Goal: Information Seeking & Learning: Understand process/instructions

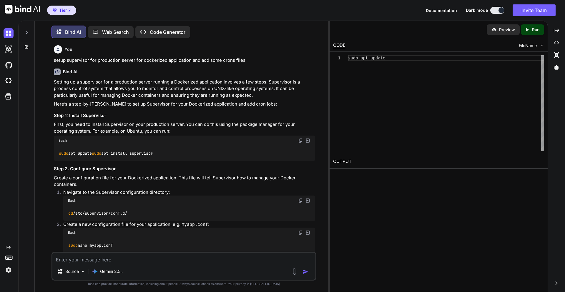
scroll to position [204, 0]
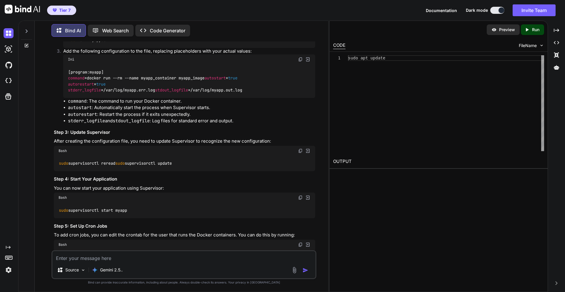
type textarea "x"
type textarea "flower --broker="
type textarea "x"
type textarea "flower --broker="
type textarea "x"
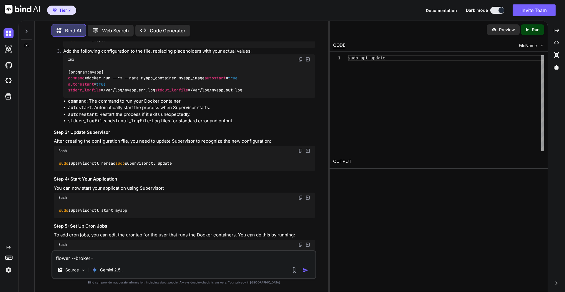
type textarea "flower --broker="
type textarea "x"
type textarea "flower --broker=r"
type textarea "x"
type textarea "flower --broker=re"
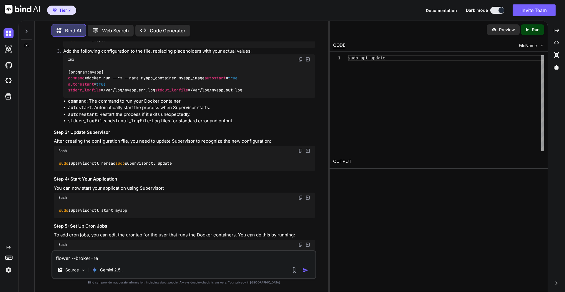
type textarea "x"
type textarea "flower --broker=res"
type textarea "x"
type textarea "flower --broker=re"
type textarea "x"
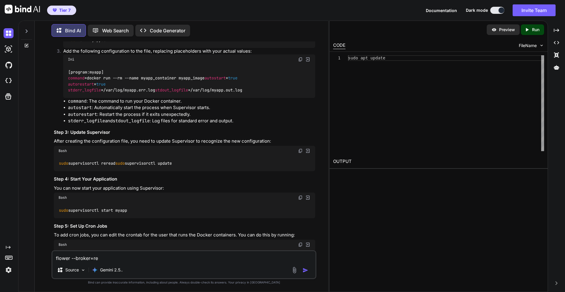
type textarea "flower --broker=red"
type textarea "x"
type textarea "flower --broker=redi"
type textarea "x"
type textarea "flower --broker=redis"
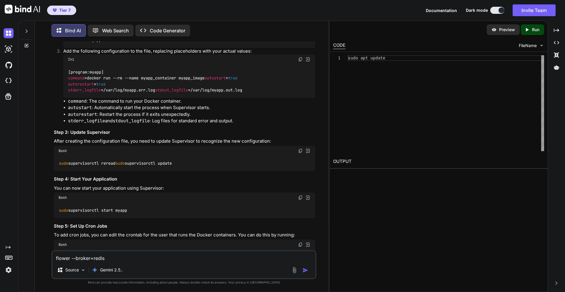
type textarea "x"
type textarea "flower --broker=redis"
type textarea "x"
type textarea "flower --broker=redis -"
type textarea "x"
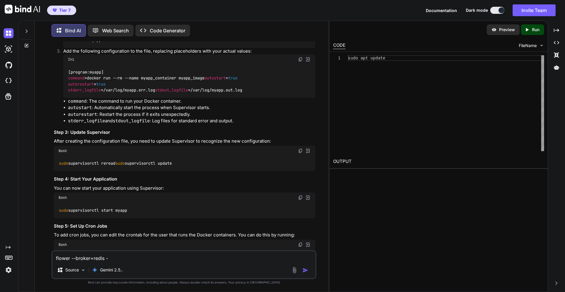
type textarea "flower --broker=redis --"
type textarea "x"
type textarea "flower --broker=redis --a"
type textarea "x"
type textarea "flower --broker=redis --af"
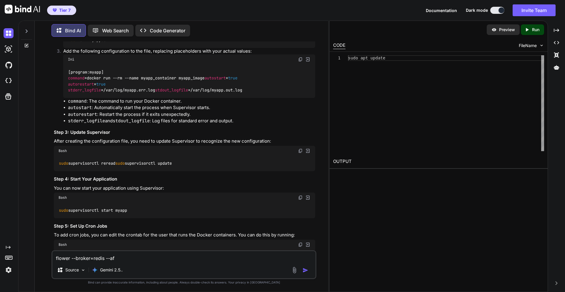
type textarea "x"
type textarea "flower --broker=redis --aff"
type textarea "x"
type textarea "flower --broker=redis --af"
type textarea "x"
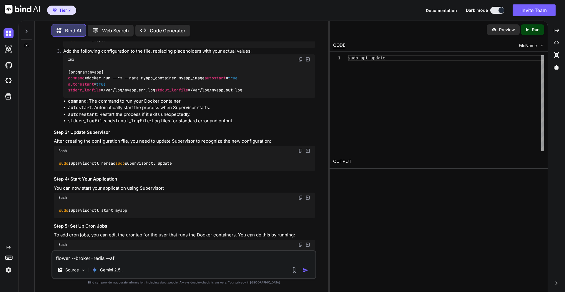
type textarea "flower --broker=redis --a"
type textarea "x"
type textarea "flower --broker=redis --ad"
type textarea "x"
type textarea "flower --broker=redis --add"
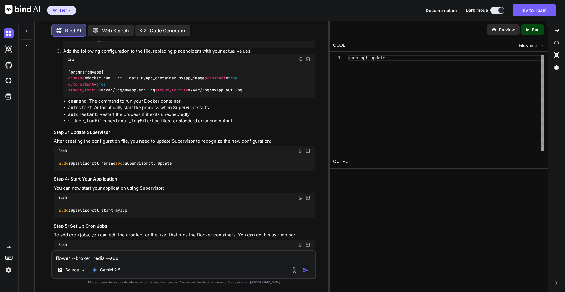
type textarea "x"
type textarea "flower --broker=redis --addr"
type textarea "x"
type textarea "flower --broker=redis --addre"
type textarea "x"
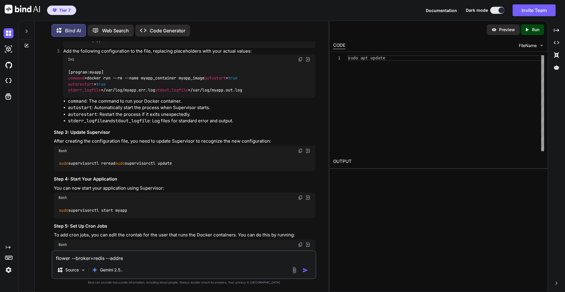
type textarea "flower --broker=redis --addres"
type textarea "x"
type textarea "flower --broker=redis --address"
type textarea "x"
type textarea "flower --broker=redis --address="
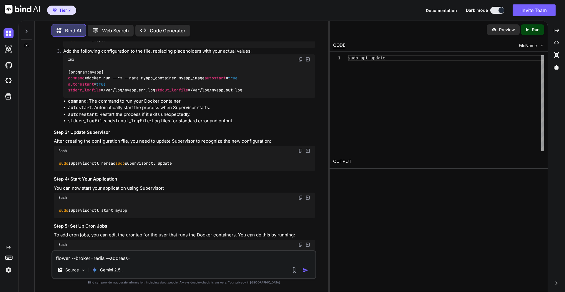
type textarea "x"
type textarea "flower --broker=redis --address=0"
type textarea "x"
type textarea "flower --broker=redis --address=0."
type textarea "x"
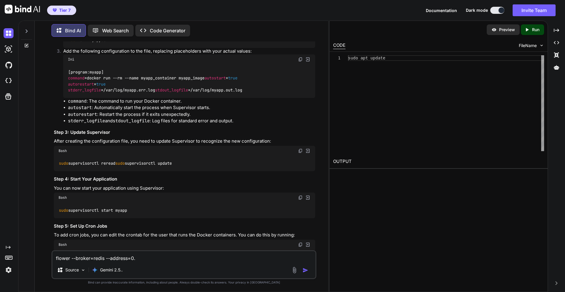
type textarea "flower --broker=redis --address=0.0"
type textarea "x"
type textarea "flower --broker=redis --address=0.0."
type textarea "x"
type textarea "flower --broker=redis --address=0.0.0"
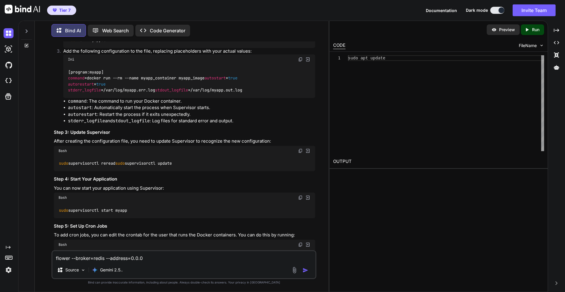
type textarea "x"
type textarea "flower --broker=redis --address=0.0.0."
type textarea "x"
type textarea "flower --broker=redis --address=[TECHNICAL_ID]"
type textarea "x"
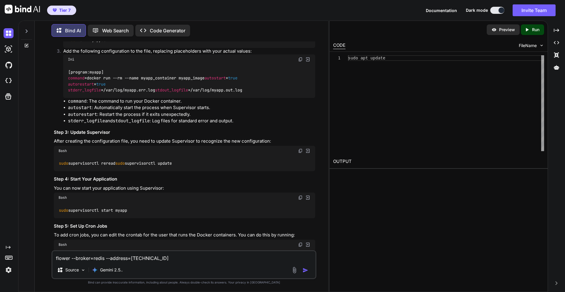
type textarea "flower --broker=redis --address=[TECHNICAL_ID]"
type textarea "x"
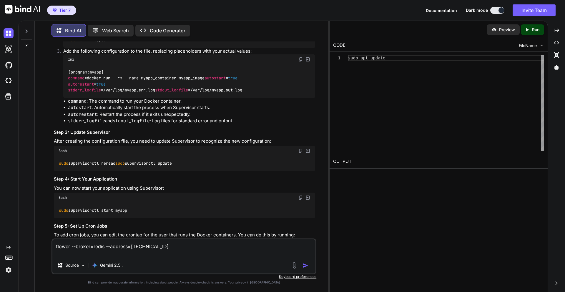
type textarea "flower --broker=redis --address=[TECHNICAL_ID]"
type textarea "x"
type textarea "flower --broker=redis --address=[TECHNICAL_ID] a"
type textarea "x"
type textarea "flower --broker=redis --address=[TECHNICAL_ID] ad"
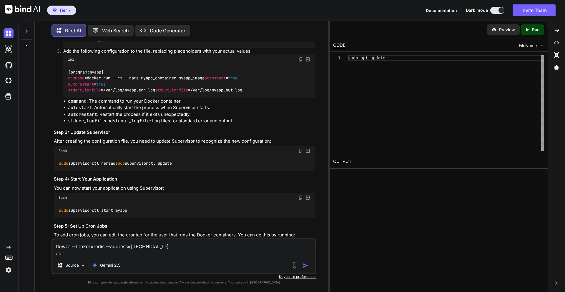
type textarea "x"
type textarea "flower --broker=redis --address=[TECHNICAL_ID] add"
type textarea "x"
type textarea "flower --broker=redis --address=[TECHNICAL_ID] add ["
type textarea "x"
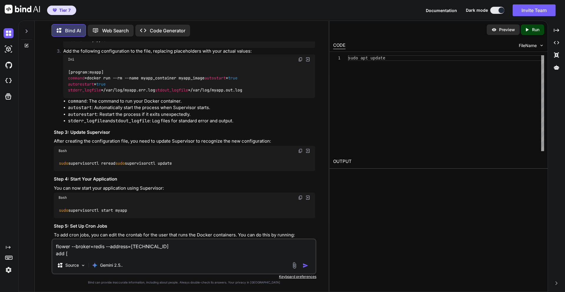
type textarea "flower --broker=redis --address=[TECHNICAL_ID] add [p"
type textarea "x"
type textarea "flower --broker=redis --address=[TECHNICAL_ID] add [pe"
type textarea "x"
type textarea "flower --broker=redis --address=[TECHNICAL_ID] add [p"
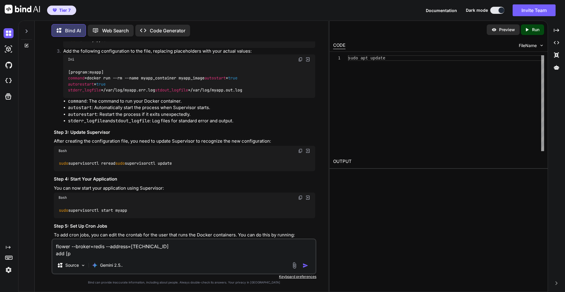
type textarea "x"
type textarea "flower --broker=redis --address=[TECHNICAL_ID] add ["
type textarea "x"
type textarea "flower --broker=redis --address=[TECHNICAL_ID] add"
type textarea "x"
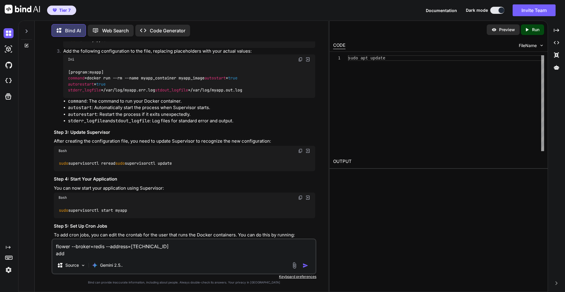
type textarea "flower --broker=redis --address=[TECHNICAL_ID] add p"
type textarea "x"
type textarea "flower --broker=redis --address=[TECHNICAL_ID] add po"
type textarea "x"
type textarea "flower --broker=redis --address=[TECHNICAL_ID] add por"
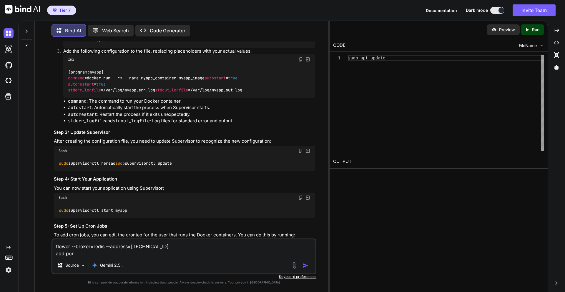
type textarea "x"
type textarea "flower --broker=redis --address=[TECHNICAL_ID] add port"
type textarea "x"
type textarea "flower --broker=redis --address=[TECHNICAL_ID] add port"
type textarea "x"
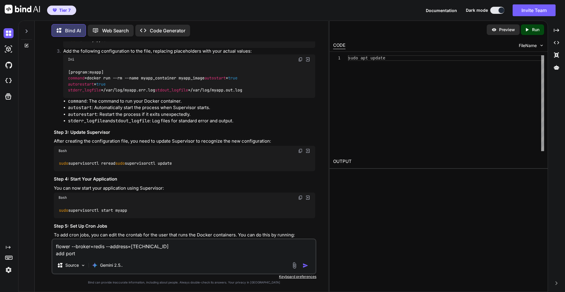
type textarea "flower --broker=redis --address=[TECHNICAL_ID] add port c"
type textarea "x"
type textarea "flower --broker=redis --address=[TECHNICAL_ID] add port co"
type textarea "x"
type textarea "flower --broker=redis --address=[TECHNICAL_ID] add port c"
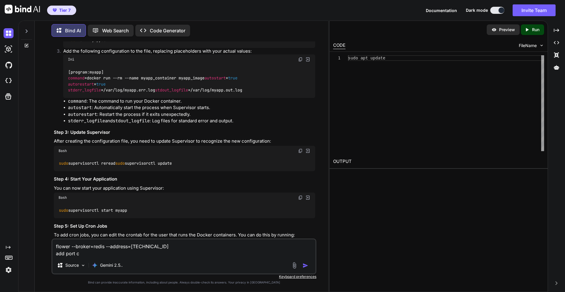
type textarea "x"
type textarea "flower --broker=redis --address=[TECHNICAL_ID] add port cn"
type textarea "x"
type textarea "flower --broker=redis --address=[TECHNICAL_ID] add port cnf"
type textarea "x"
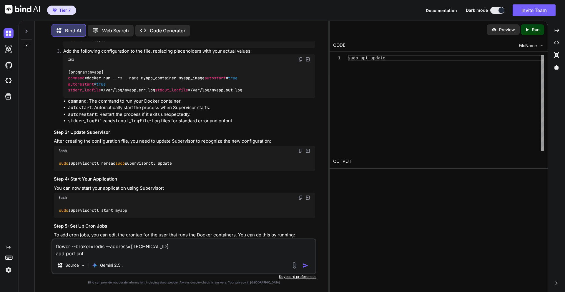
type textarea "flower --broker=redis --address=[TECHNICAL_ID] add port cnfi"
type textarea "x"
type textarea "flower --broker=redis --address=[TECHNICAL_ID] add port cnfig"
type textarea "x"
type textarea "flower --broker=redis --address=[TECHNICAL_ID] add port cnfigu"
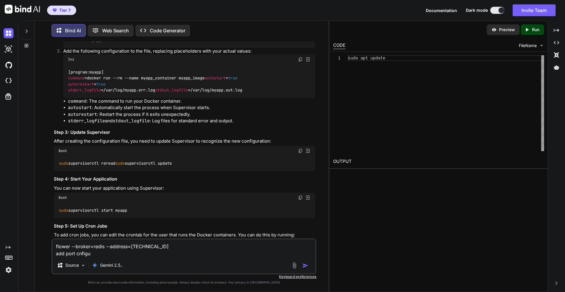
type textarea "x"
type textarea "flower --broker=redis --address=[TECHNICAL_ID] add port cnfigur"
type textarea "x"
type textarea "flower --broker=redis --address=[TECHNICAL_ID] add port cnfigura"
type textarea "x"
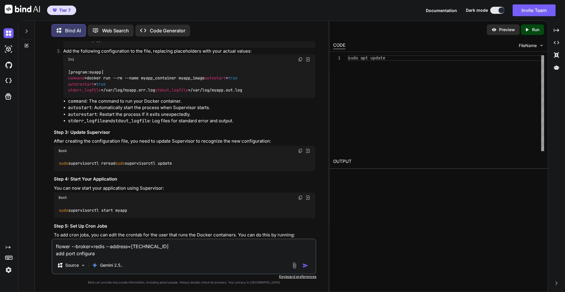
type textarea "flower --broker=redis --address=[TECHNICAL_ID] add port cnfigurat"
type textarea "x"
type textarea "flower --broker=redis --address=[TECHNICAL_ID] add port cnfigurati"
type textarea "x"
type textarea "flower --broker=redis --address=[TECHNICAL_ID] add port cnfiguratio"
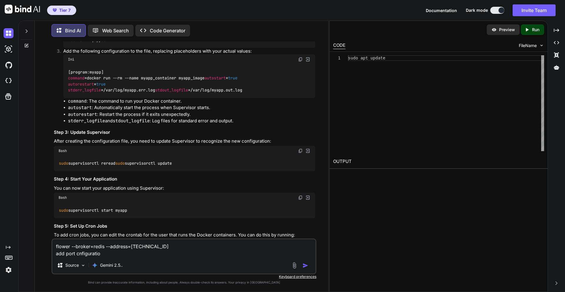
type textarea "x"
type textarea "flower --broker=redis --address=[TECHNICAL_ID] add port cnfiguration"
type textarea "x"
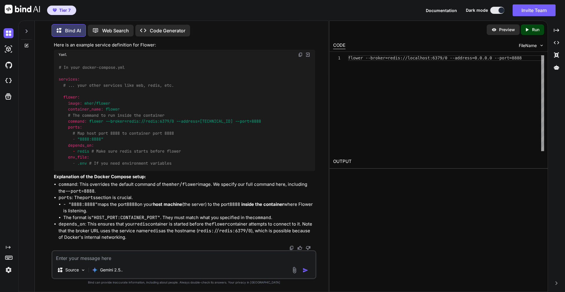
scroll to position [5499, 0]
click at [87, 256] on textarea at bounding box center [183, 256] width 263 height 11
type textarea "How to setup flower for tasks running in server in djnago How to run flower fro…"
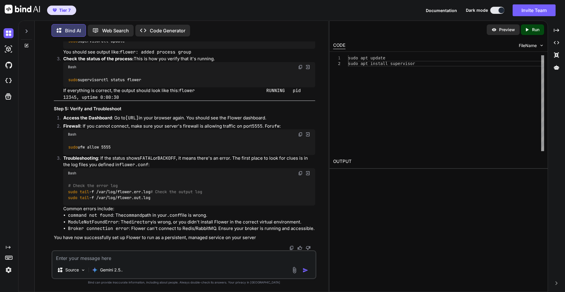
scroll to position [6663, 0]
drag, startPoint x: 206, startPoint y: 106, endPoint x: 280, endPoint y: 105, distance: 74.4
copy code "--address= 0.0 . 0.0 --port= 5555"
click at [137, 259] on textarea at bounding box center [183, 256] width 263 height 11
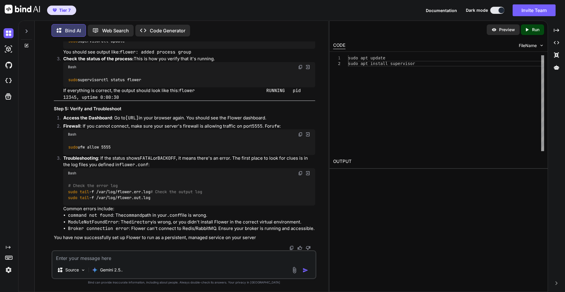
paste textarea "Traceback (most recent call last): File "/home/ubuntu/env_bet/bin/celery", line…"
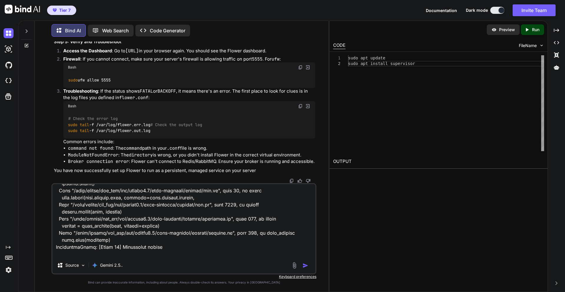
scroll to position [142, 0]
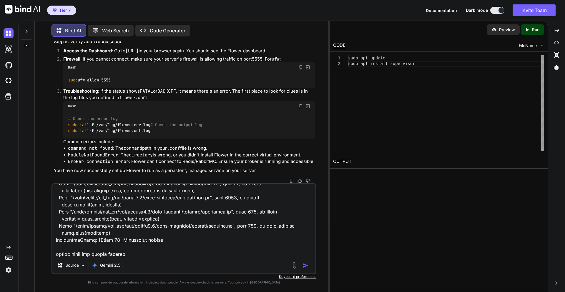
click at [153, 253] on textarea at bounding box center [183, 220] width 263 height 73
click at [159, 257] on textarea at bounding box center [183, 220] width 263 height 73
click at [170, 252] on textarea at bounding box center [183, 220] width 263 height 73
paste textarea "celery -A bet_back_python flower --address=[TECHNICAL_ID] --port=80"
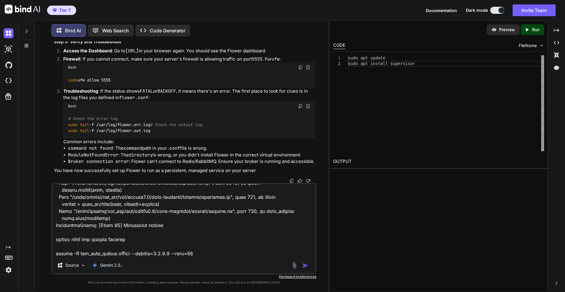
type textarea "Traceback (most recent call last): File "/home/ubuntu/env_bet/bin/celery", line…"
click at [307, 265] on img "button" at bounding box center [305, 266] width 6 height 6
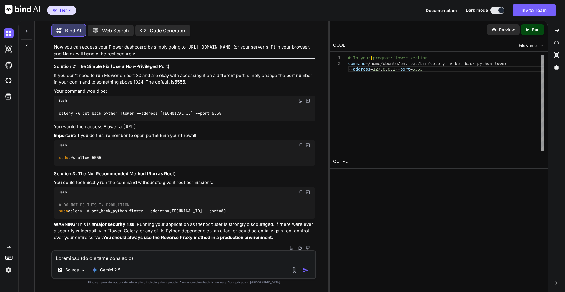
scroll to position [7757, 0]
click at [145, 217] on div "# DO NOT DO THIS IN PRODUCTION sudo celery -A bet_back_python flower --address=…" at bounding box center [184, 207] width 261 height 21
click at [82, 259] on textarea at bounding box center [183, 256] width 263 height 11
paste textarea "[W [DATE] 13:17:21 control:43] 'stats' inspect method failed [W [DATE] 13:17:21…"
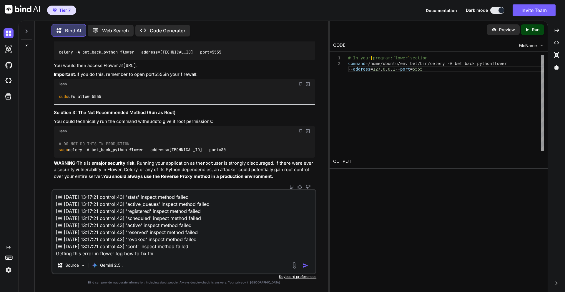
type textarea "[W [DATE] 13:17:21 control:43] 'stats' inspect method failed [W [DATE] 13:17:21…"
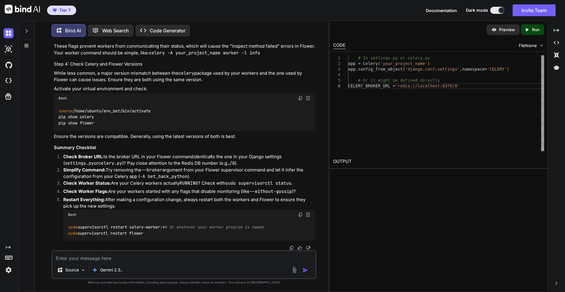
scroll to position [8439, 0]
click at [112, 258] on textarea at bounding box center [183, 256] width 263 height 11
paste textarea "flower,--broker=redis://[DOMAIN_NAME]:6379/0,--port=80,--basic_auth=admin:Pass9…"
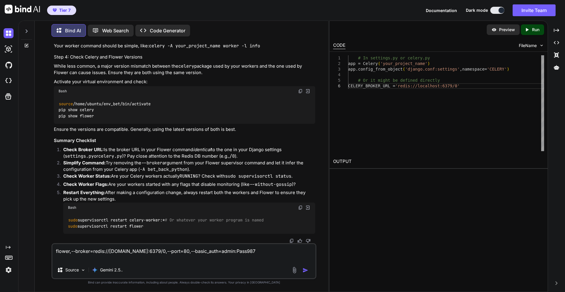
drag, startPoint x: 109, startPoint y: 252, endPoint x: 270, endPoint y: 251, distance: 160.6
click at [270, 251] on textarea "flower,--broker=redis://[DOMAIN_NAME]:6379/0,--port=80,--basic_auth=admin:Pass9…" at bounding box center [183, 253] width 263 height 18
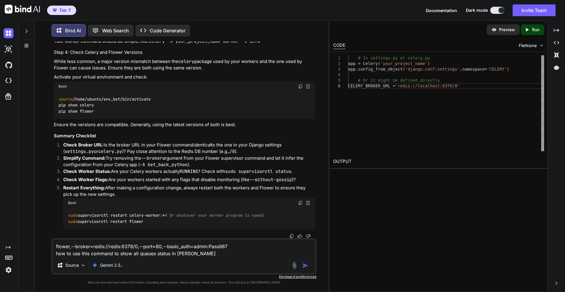
type textarea "flower,--broker=redis://redis:6379/0,--port=80,--basic_auth=admin:Pass987 how t…"
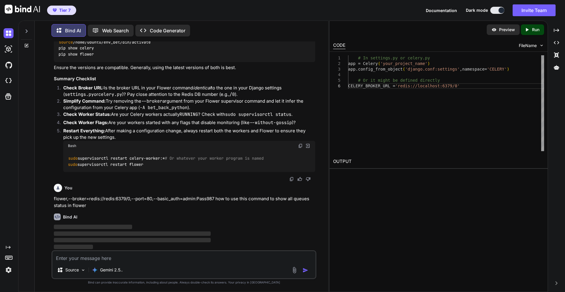
scroll to position [8719, 0]
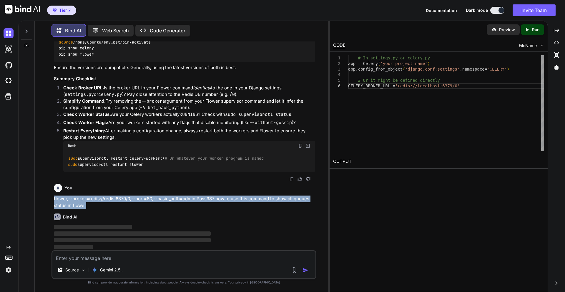
drag, startPoint x: 88, startPoint y: 206, endPoint x: 54, endPoint y: 197, distance: 35.2
click at [54, 197] on p "flower,--broker=redis://redis:6379/0,--port=80,--basic_auth=admin:Pass987 how t…" at bounding box center [184, 202] width 261 height 13
copy p "flower,--broker=redis://redis:6379/0,--port=80,--basic_auth=admin:Pass987 how t…"
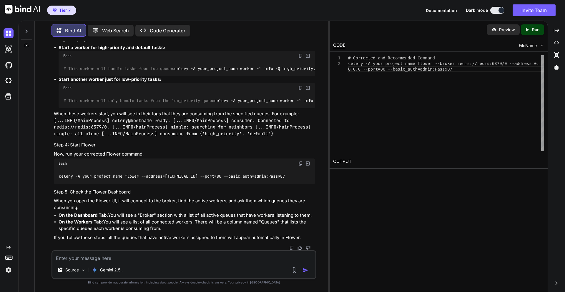
scroll to position [8796, 0]
